Goal: Navigation & Orientation: Find specific page/section

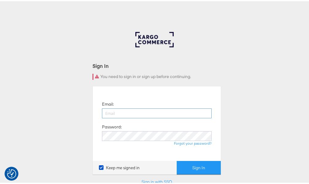
type input "raylene.vickery1@mindshareworld.com"
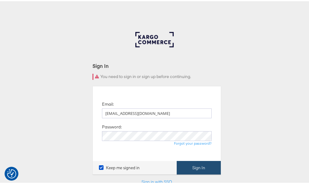
click at [191, 165] on button "Sign In" at bounding box center [199, 166] width 44 height 14
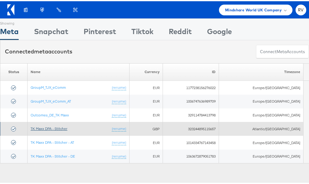
click at [52, 125] on link "TK Maxx DPA - Stitcher" at bounding box center [49, 127] width 37 height 5
